Goal: Task Accomplishment & Management: Manage account settings

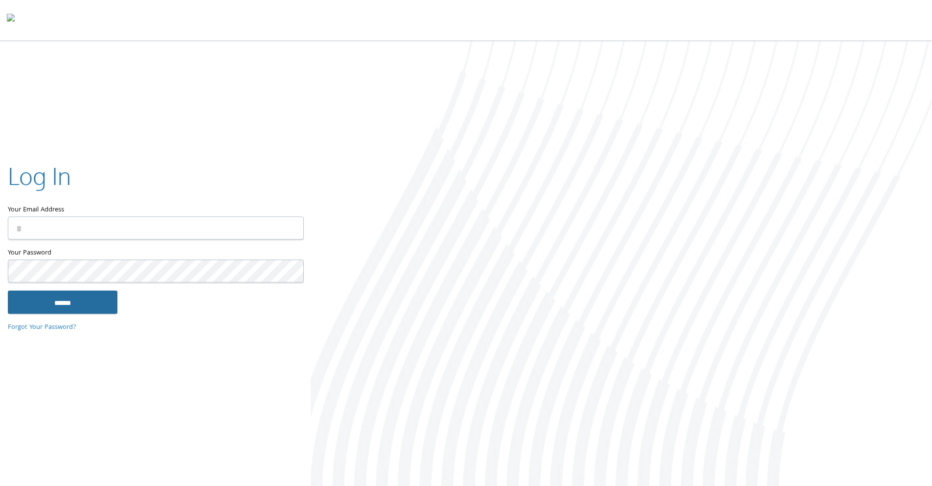
type input "**********"
click at [62, 294] on input "******" at bounding box center [63, 301] width 110 height 23
type input "**********"
click at [74, 302] on input "******" at bounding box center [63, 301] width 110 height 23
